Goal: Information Seeking & Learning: Learn about a topic

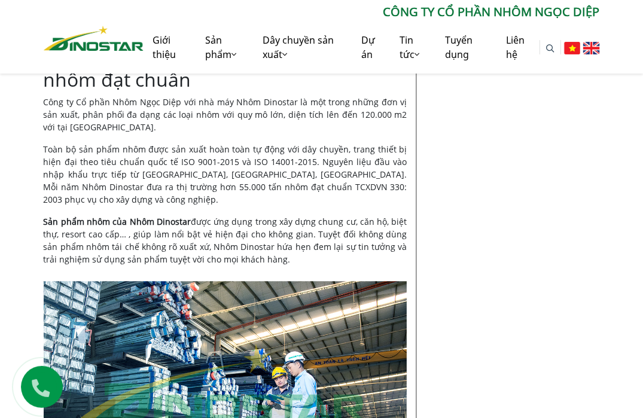
scroll to position [5319, 0]
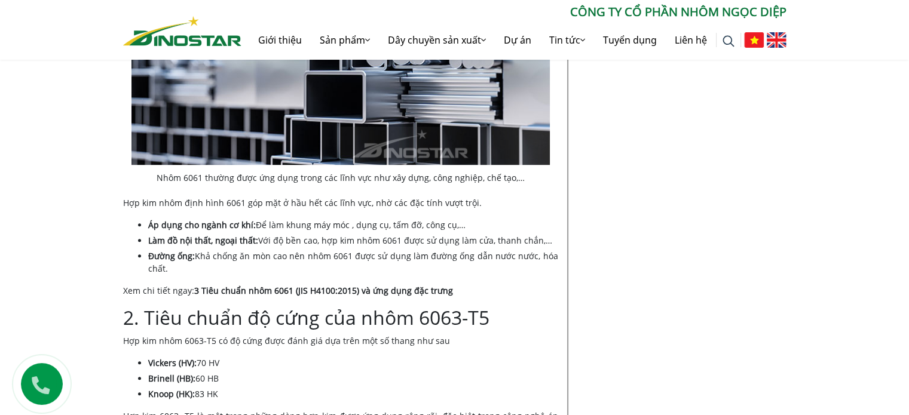
scroll to position [897, 0]
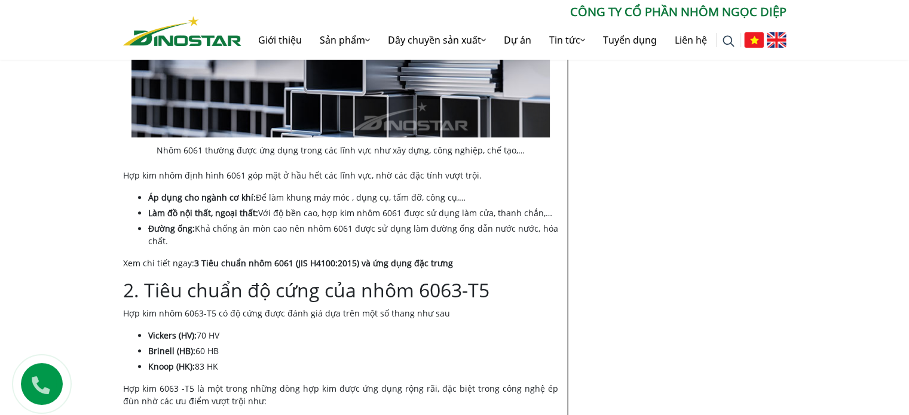
click at [242, 261] on link "3 Tiêu chuẩn nhôm 6061 (JIS H4100:2015) và ứng dụng đặc trưng" at bounding box center [323, 263] width 259 height 11
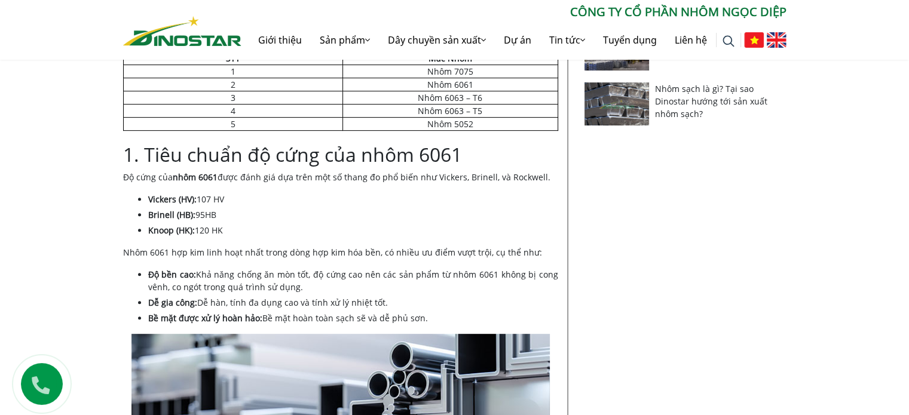
scroll to position [478, 0]
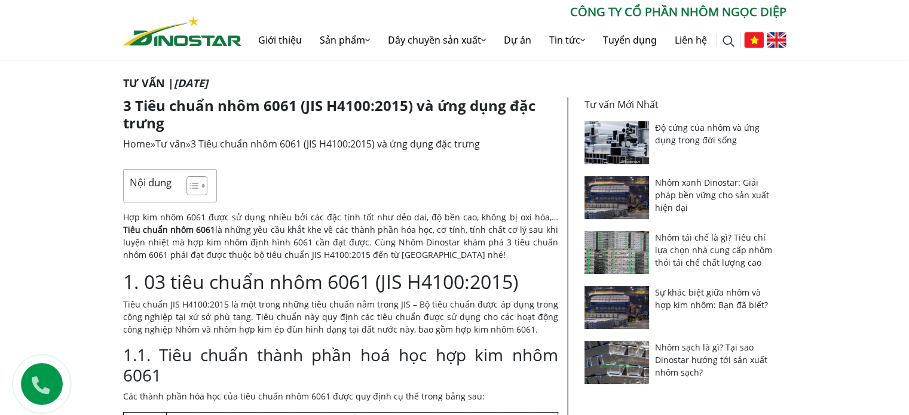
scroll to position [299, 0]
